Goal: Find contact information: Find contact information

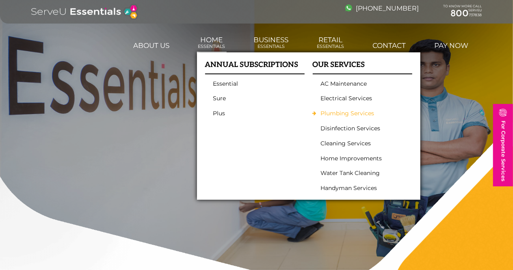
click at [357, 116] on link "Plumbing Services" at bounding box center [360, 113] width 79 height 7
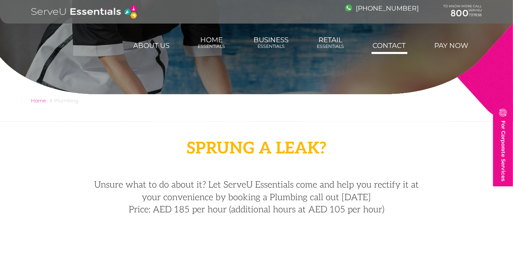
click at [407, 42] on link "Contact" at bounding box center [389, 45] width 36 height 16
